Goal: Transaction & Acquisition: Purchase product/service

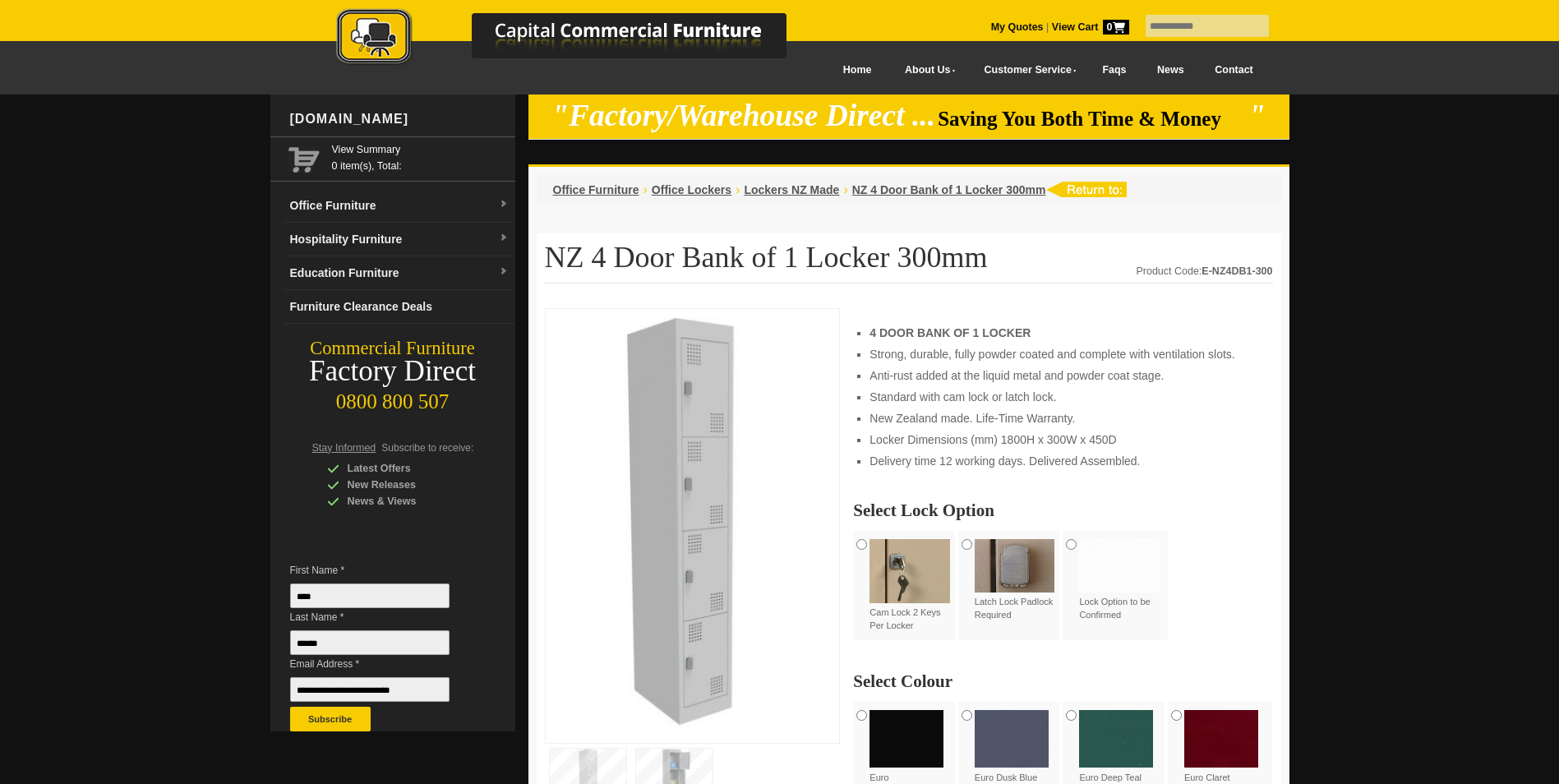
scroll to position [247, 0]
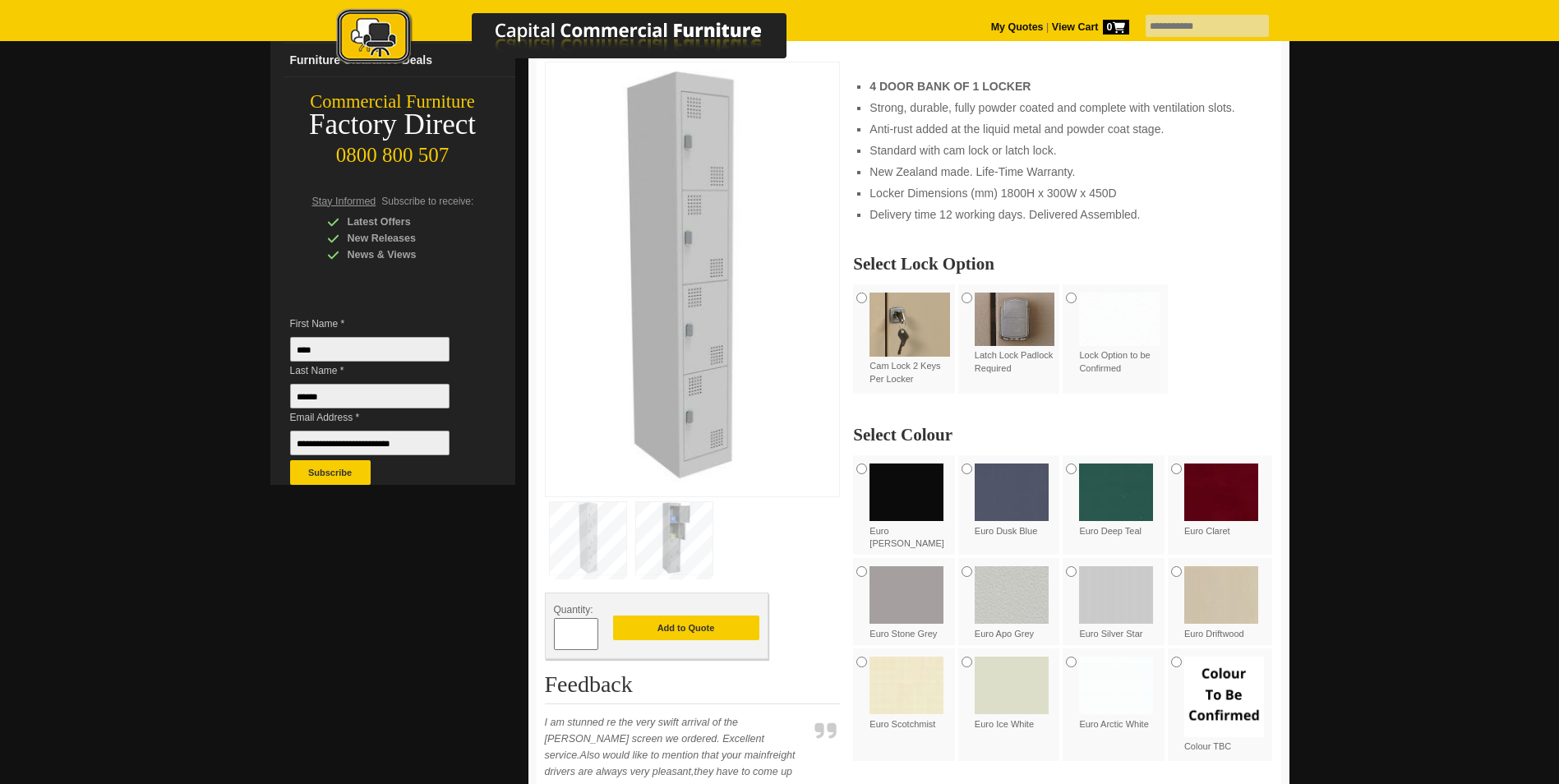
click at [991, 493] on img at bounding box center [1011, 492] width 74 height 57
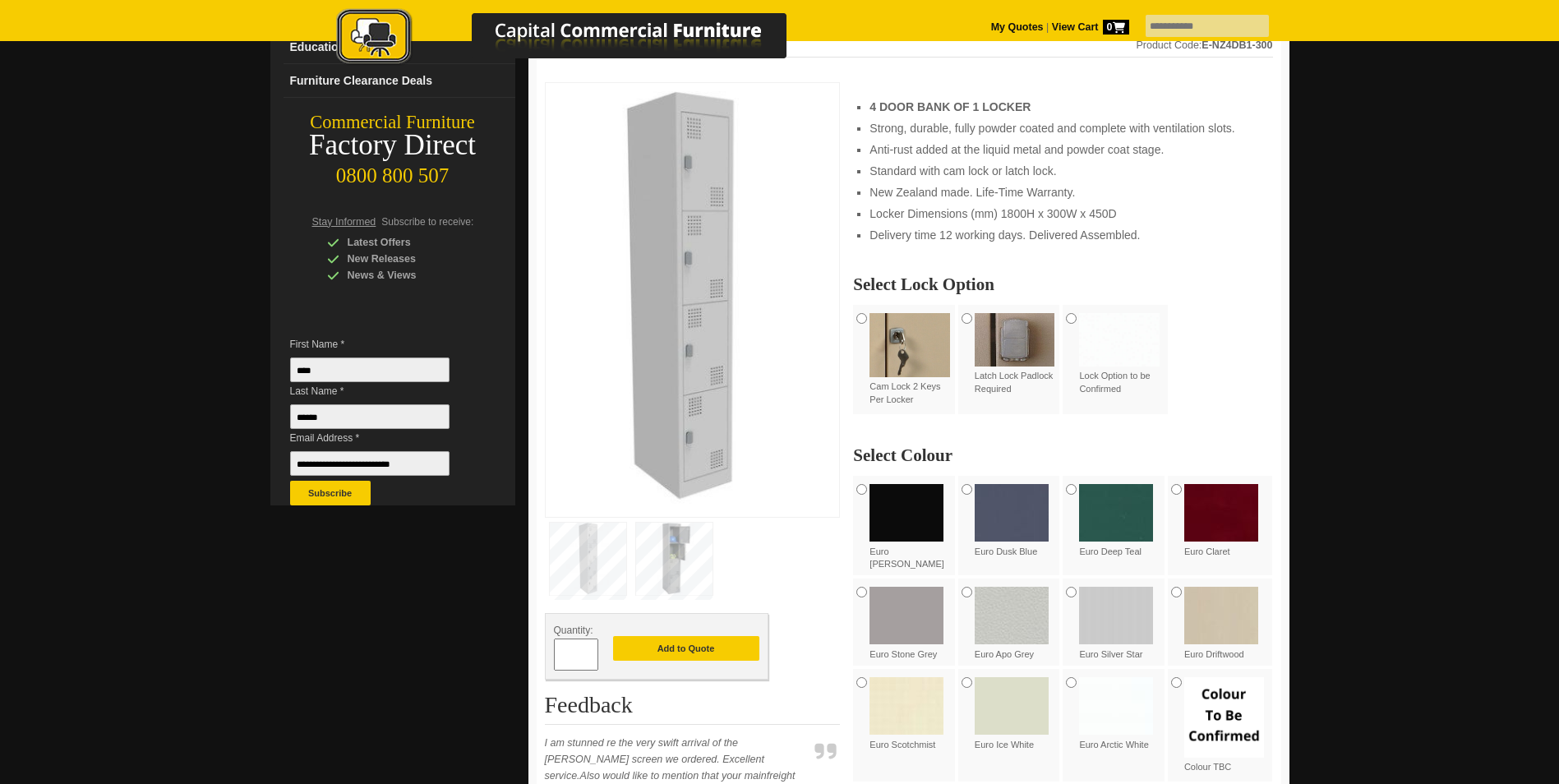
scroll to position [165, 0]
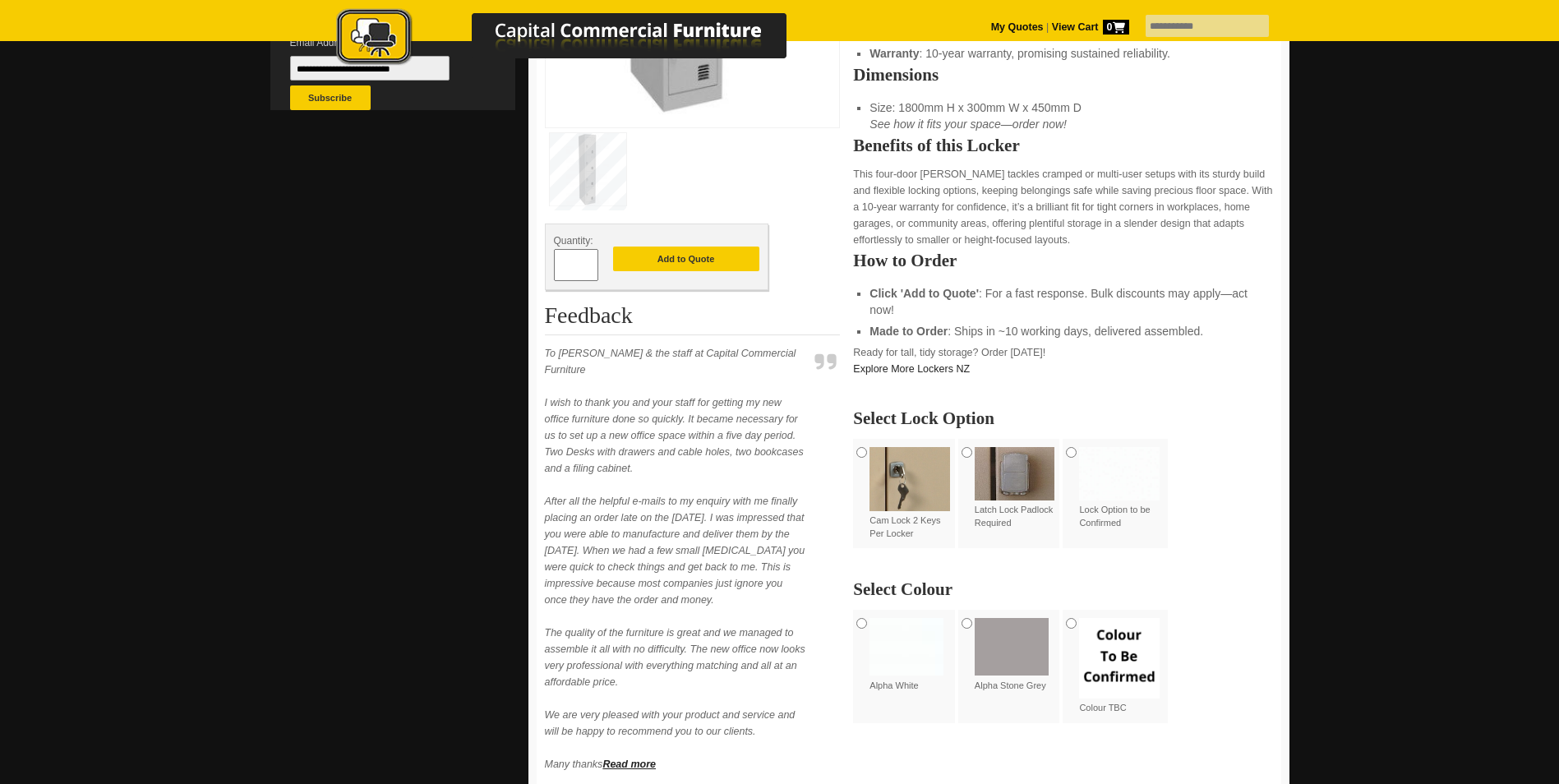
scroll to position [657, 0]
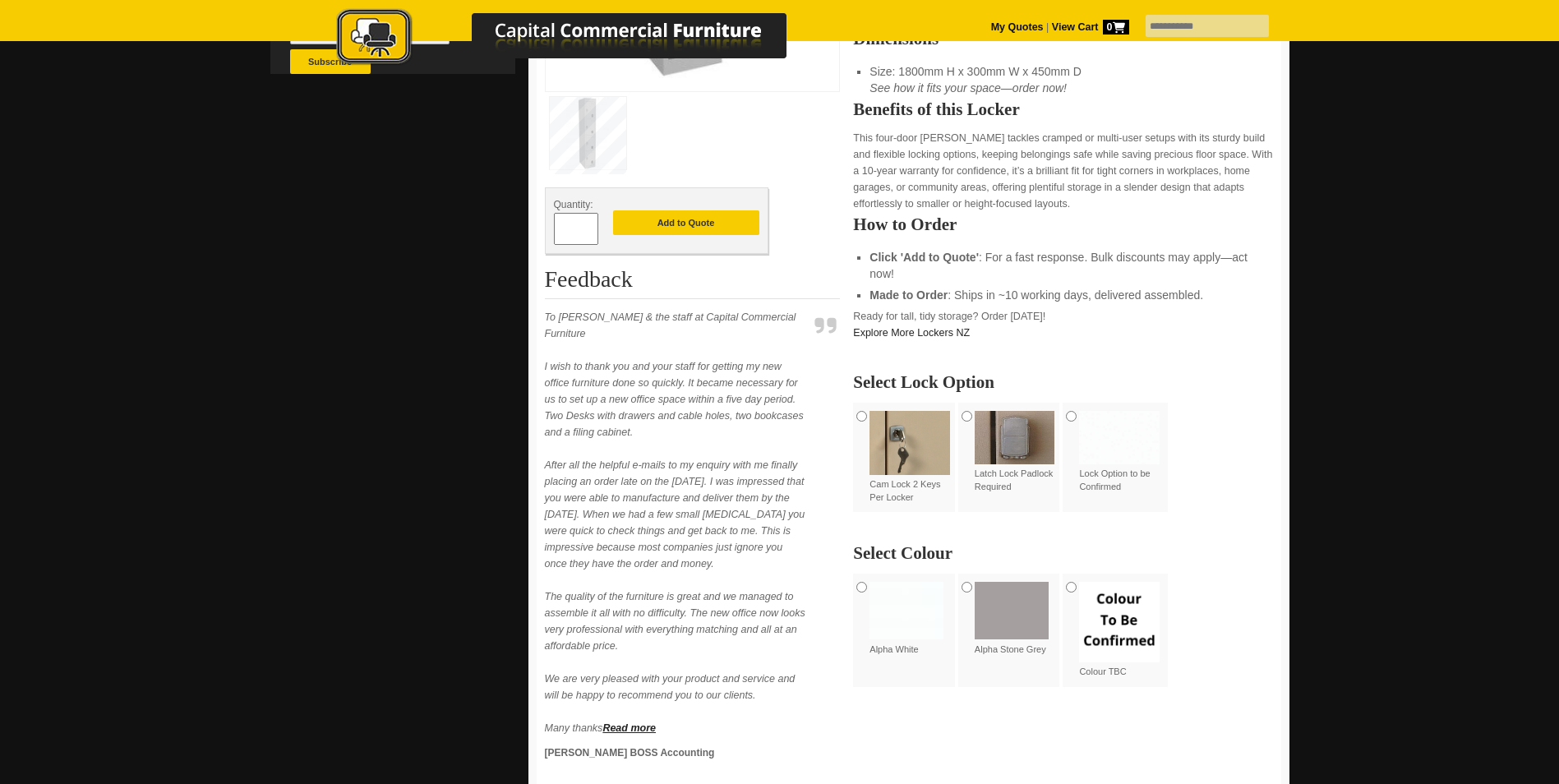
click at [1005, 611] on img at bounding box center [1011, 610] width 74 height 57
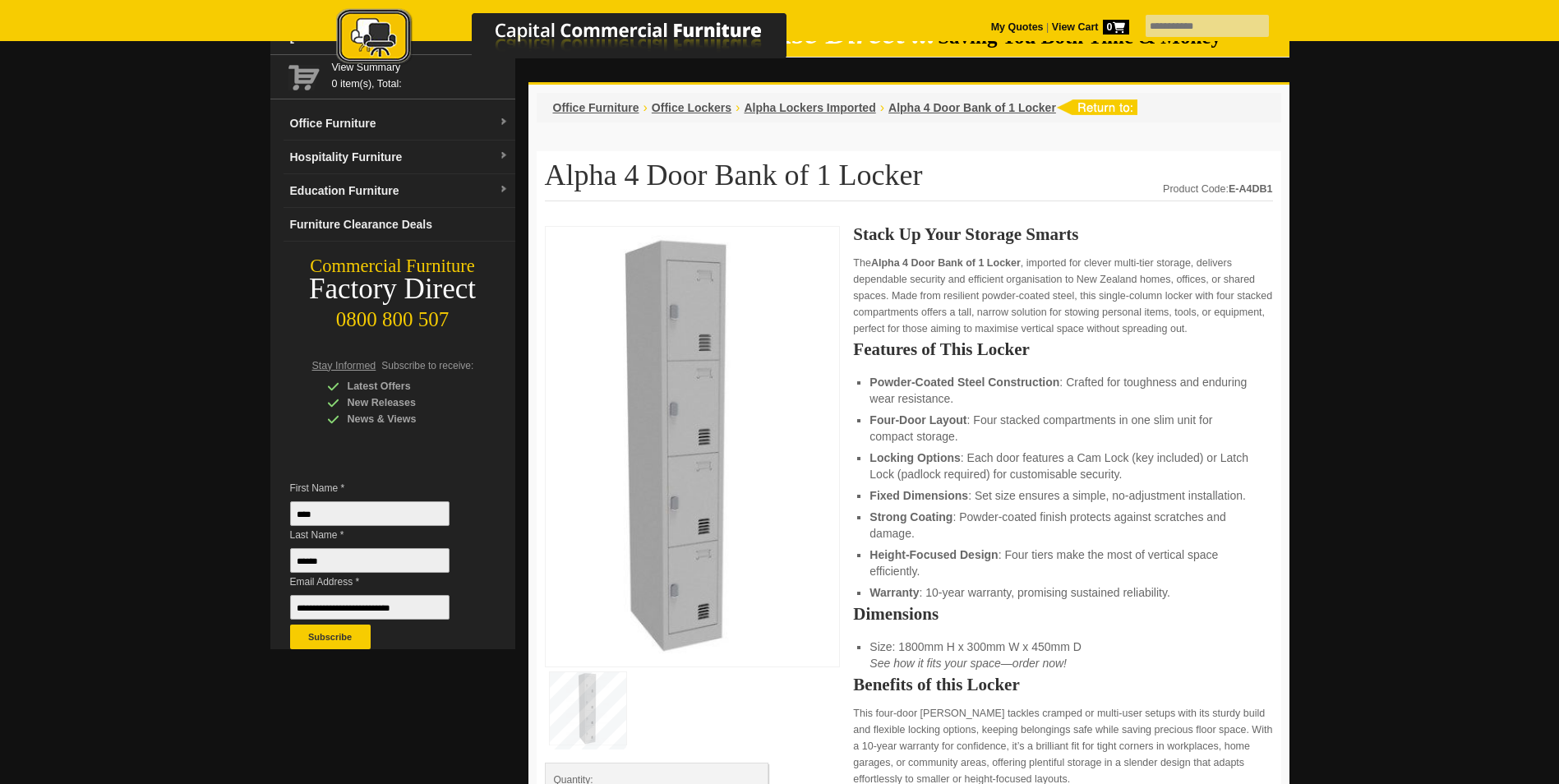
scroll to position [0, 0]
